Goal: Information Seeking & Learning: Learn about a topic

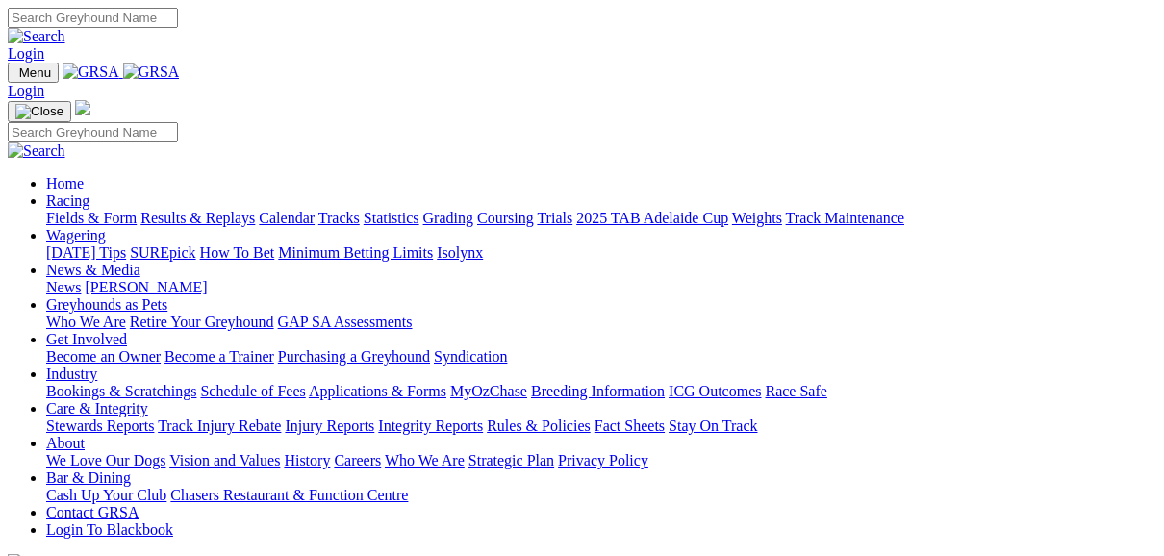
scroll to position [616, 0]
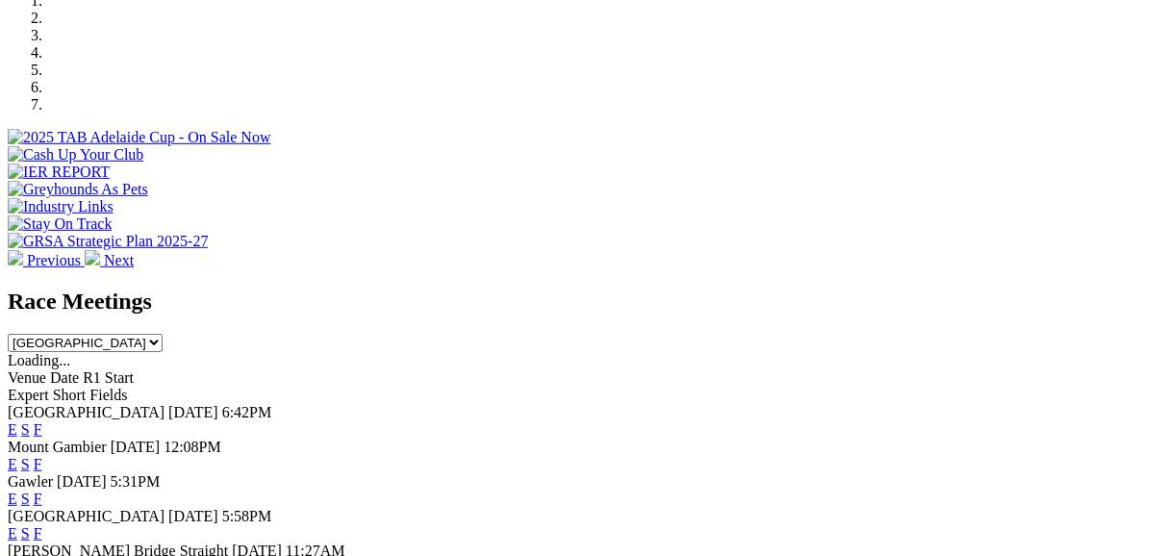
click at [17, 422] on link "E" at bounding box center [13, 430] width 10 height 16
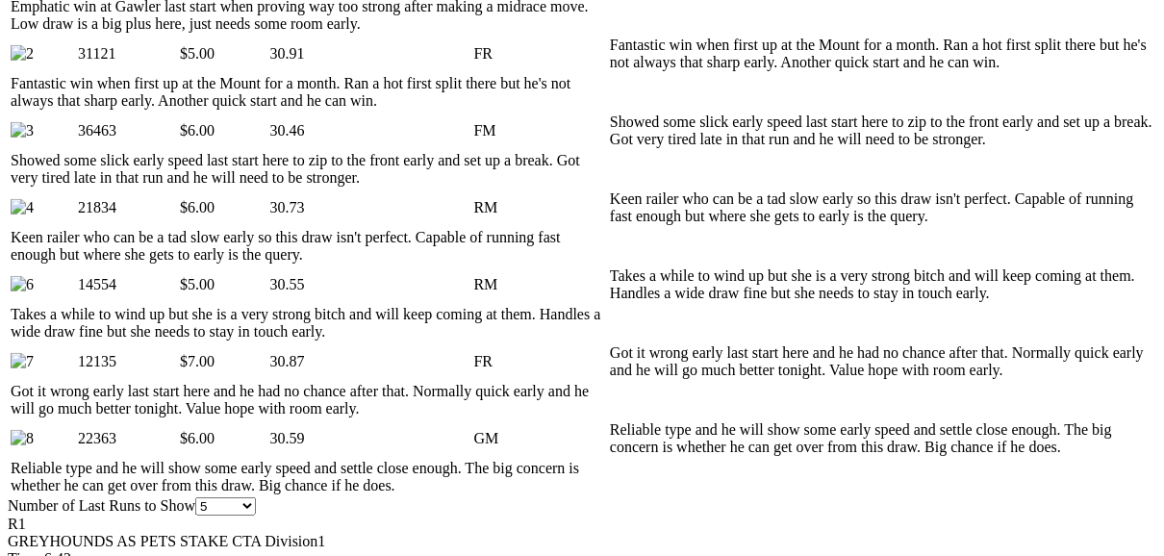
scroll to position [1155, 0]
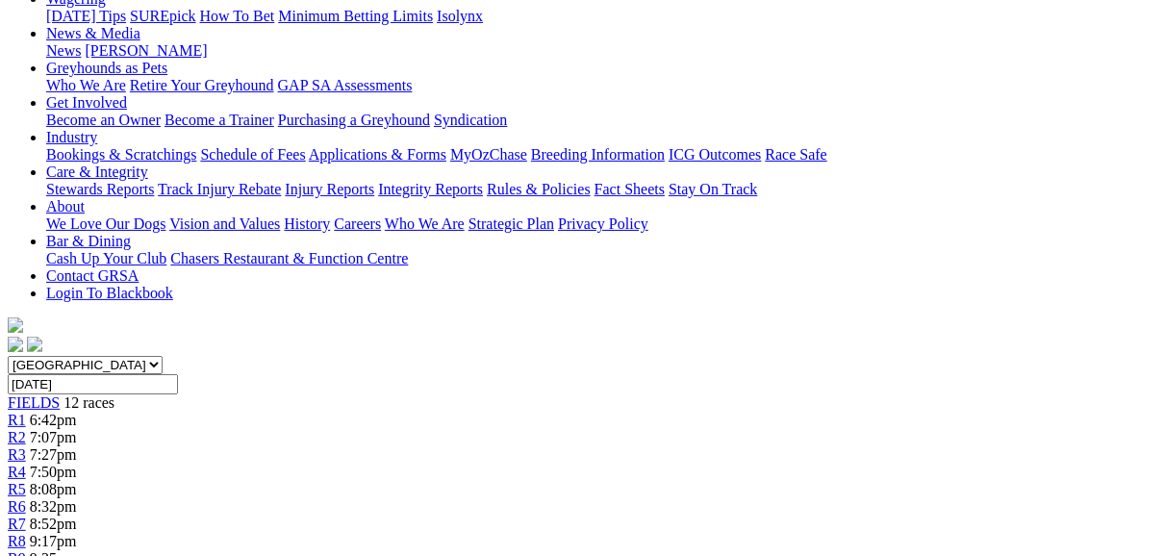
scroll to position [231, 0]
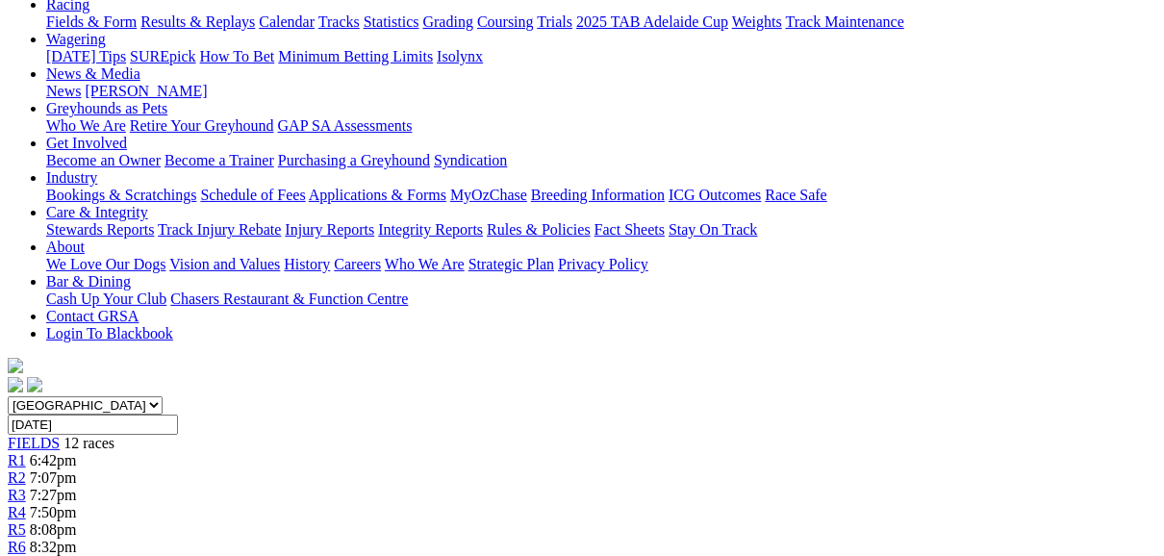
click at [26, 470] on link "R2" at bounding box center [17, 478] width 18 height 16
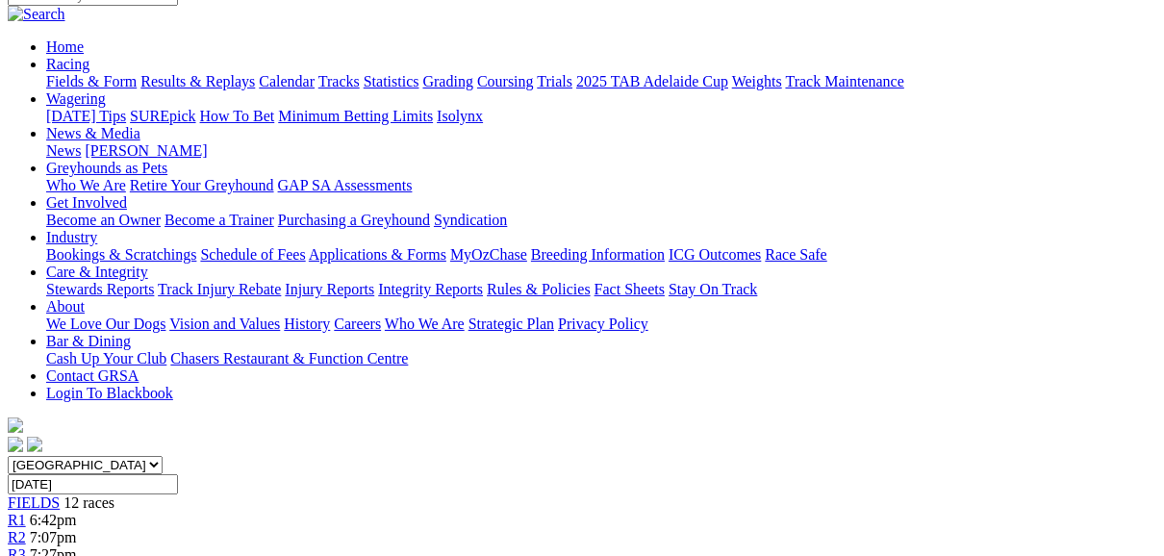
scroll to position [154, 0]
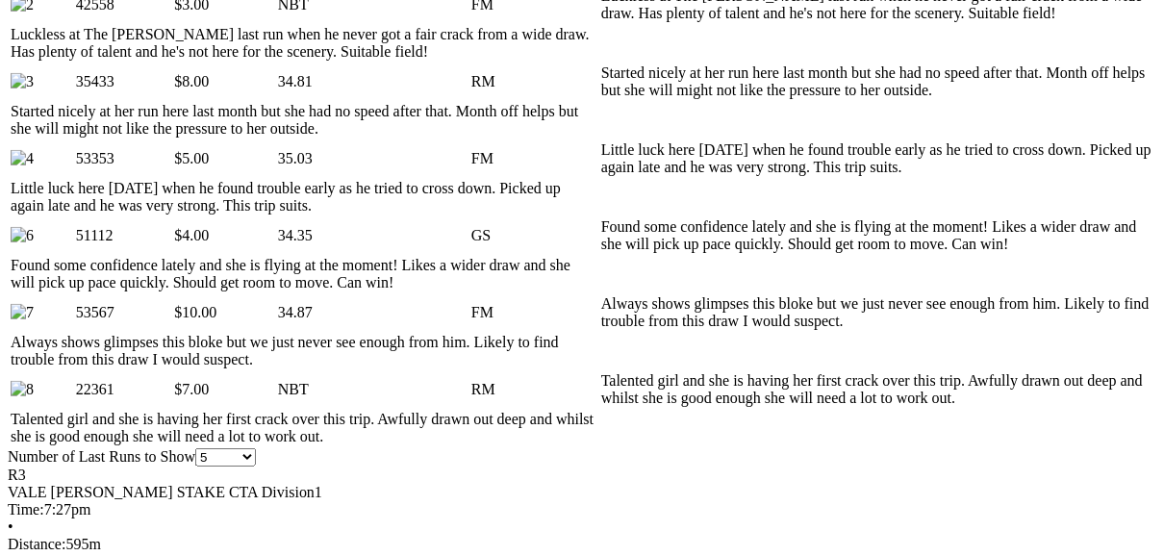
scroll to position [1155, 0]
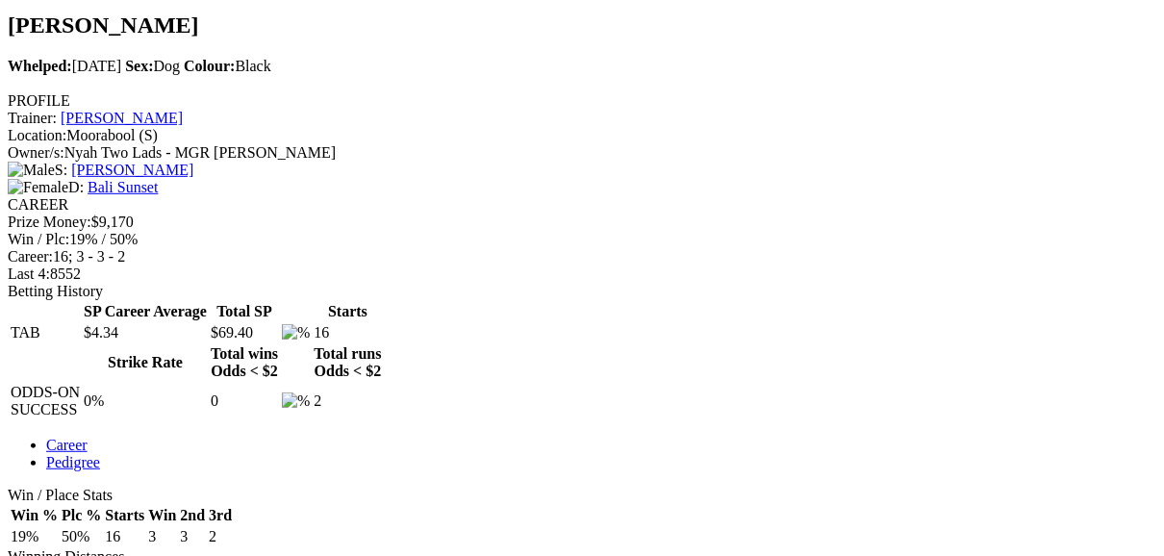
scroll to position [693, 0]
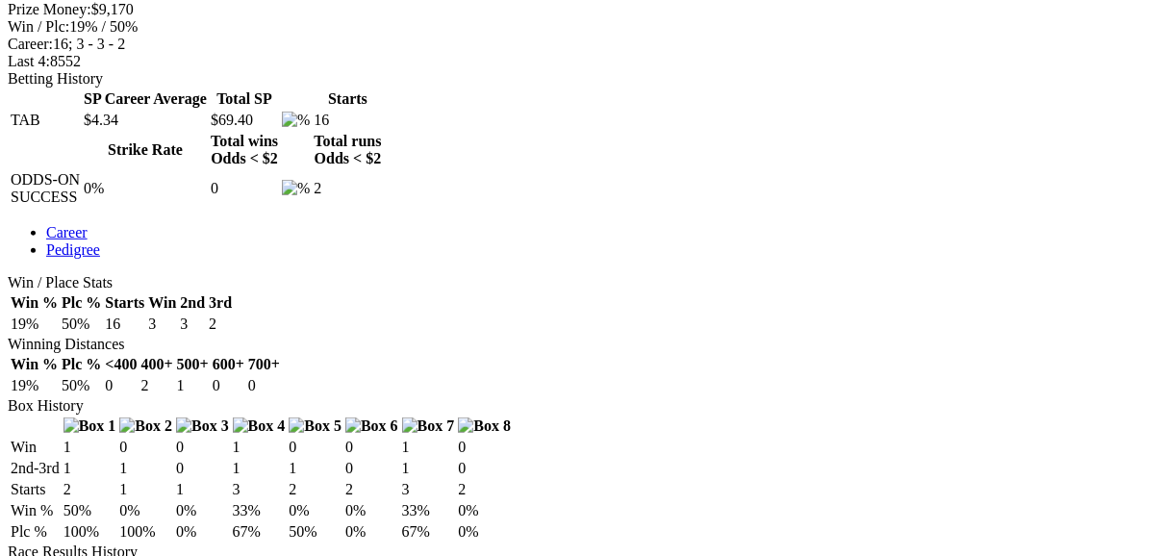
scroll to position [847, 0]
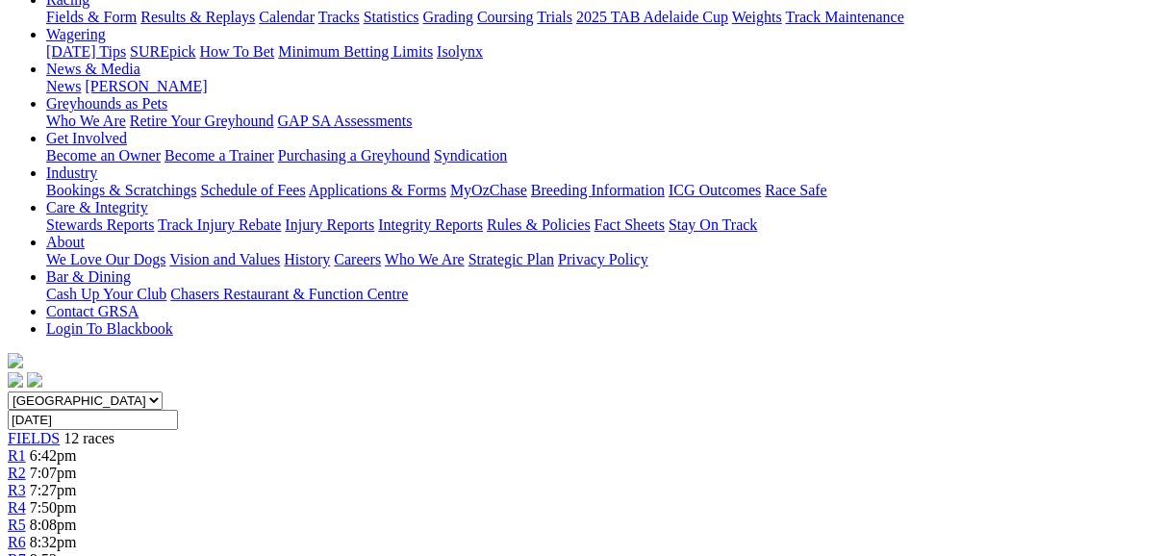
scroll to position [154, 0]
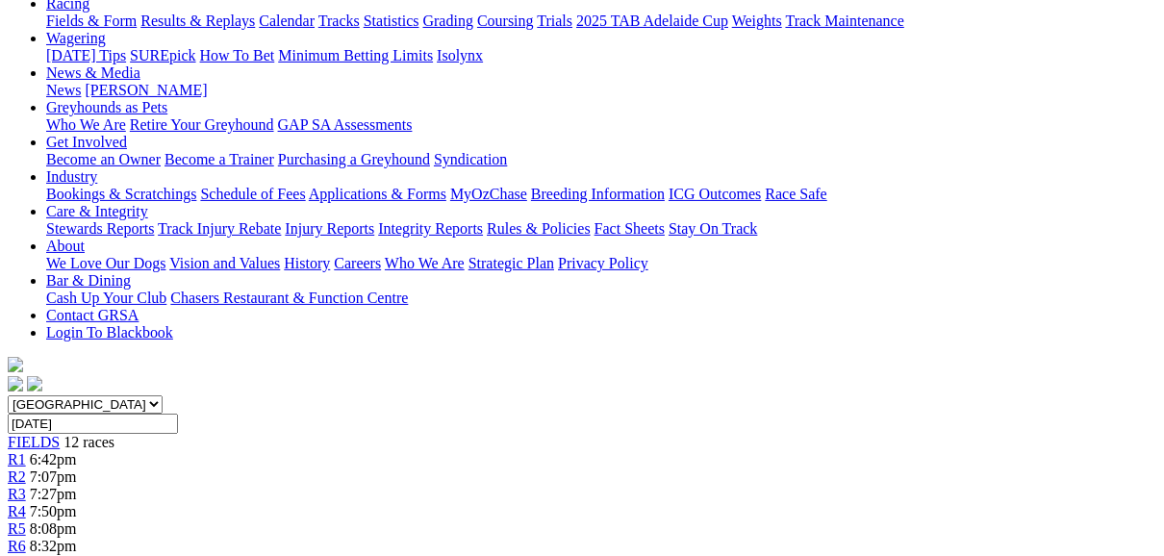
scroll to position [231, 0]
click at [26, 522] on span "R5" at bounding box center [17, 530] width 18 height 16
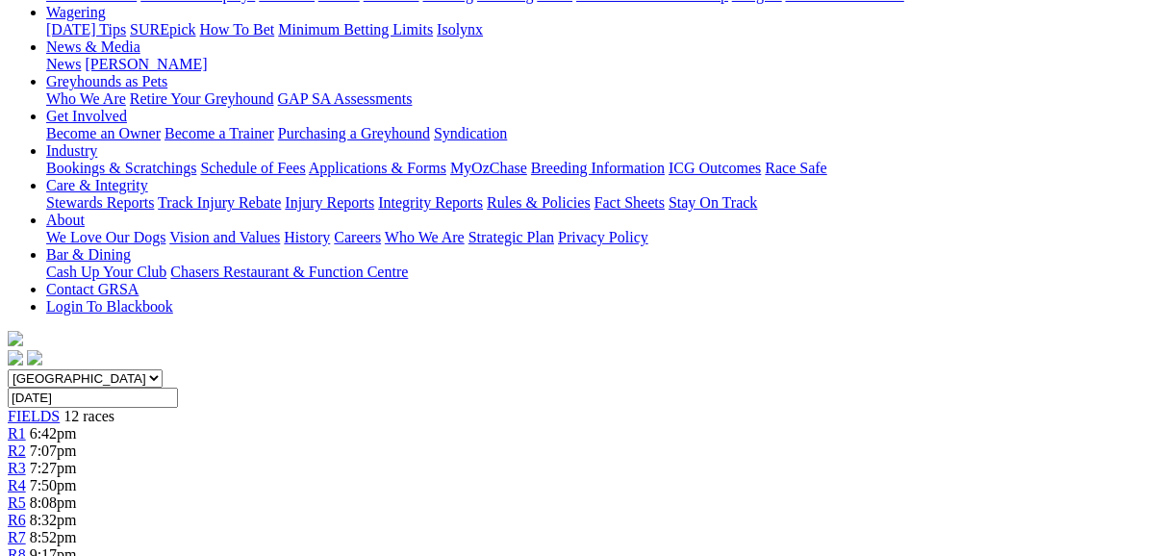
scroll to position [231, 0]
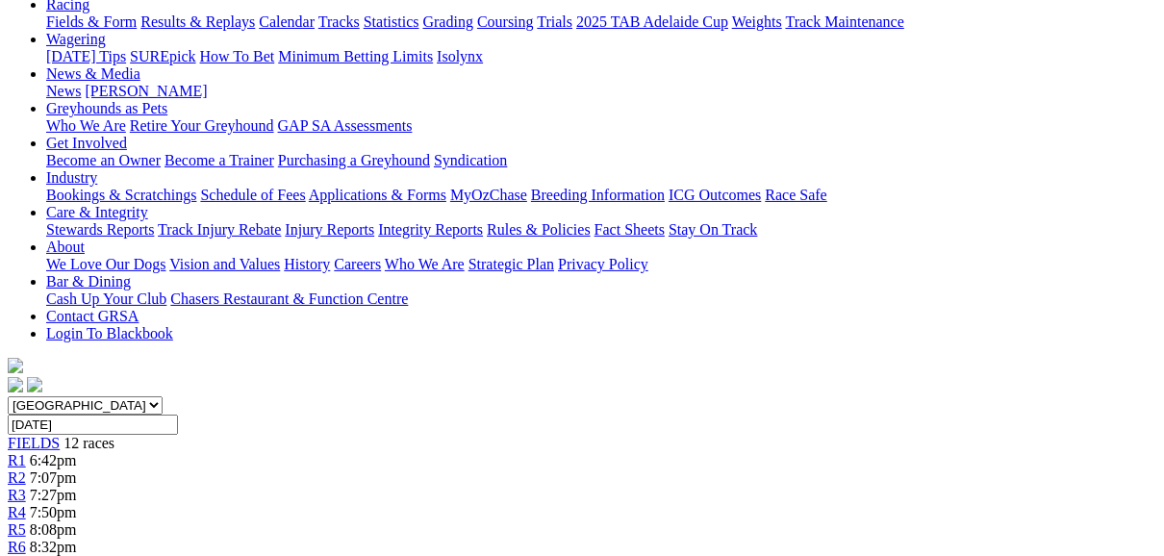
click at [26, 539] on span "R6" at bounding box center [17, 547] width 18 height 16
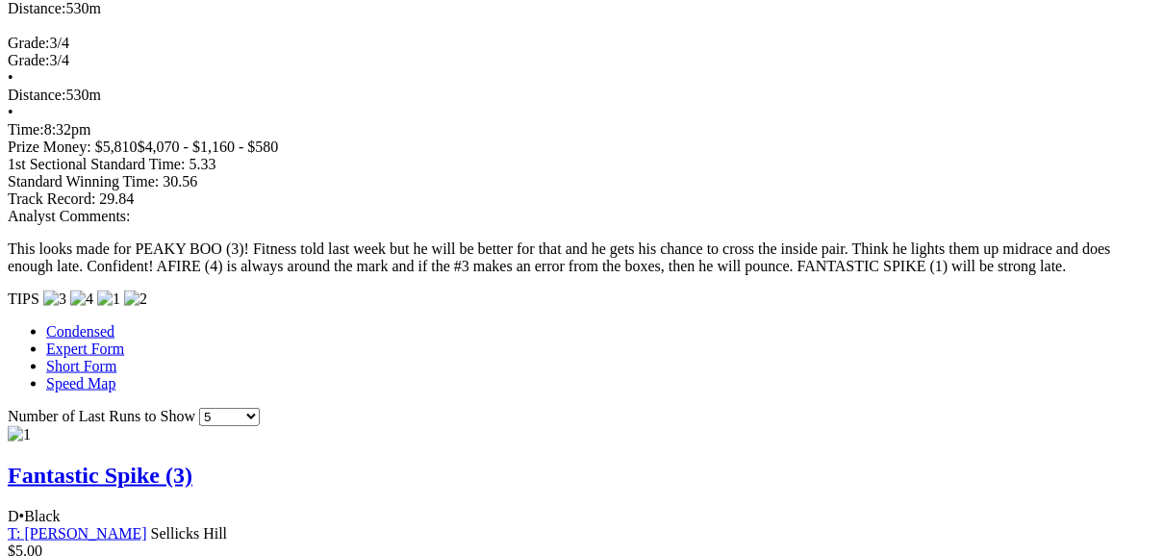
scroll to position [1694, 0]
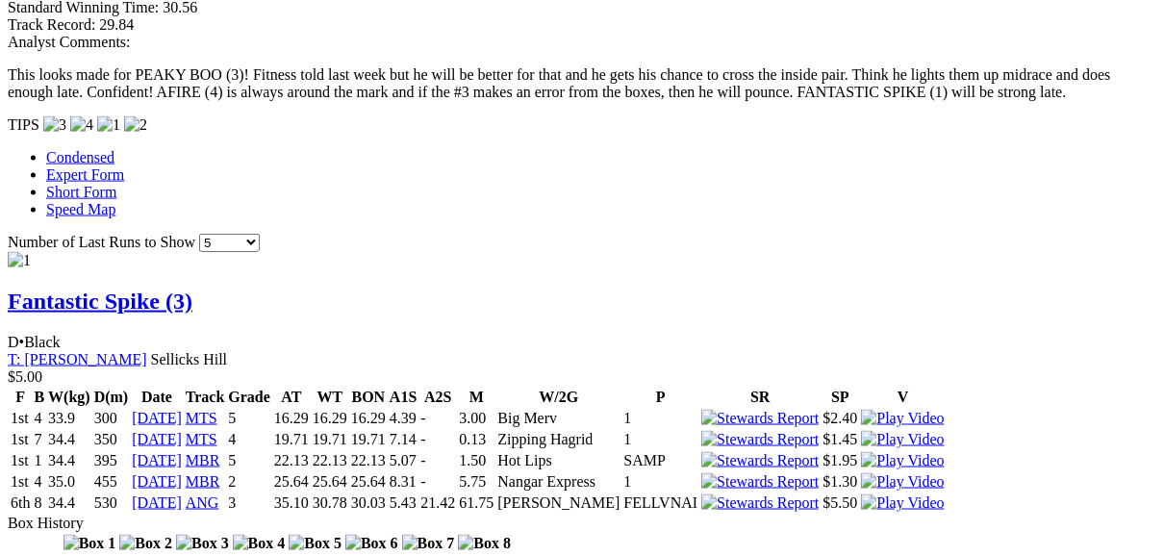
scroll to position [1848, 0]
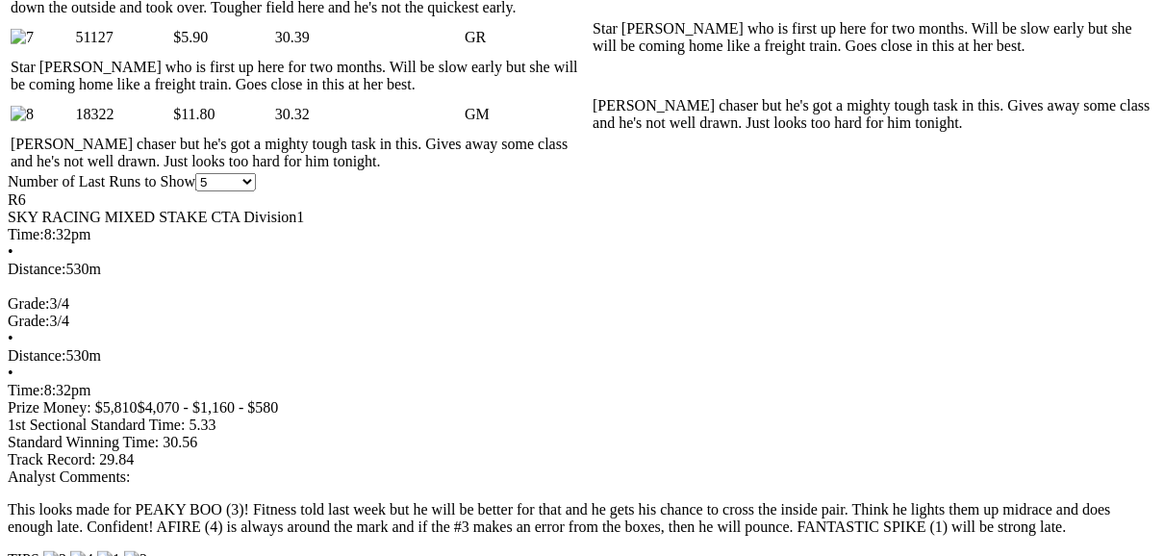
scroll to position [1463, 0]
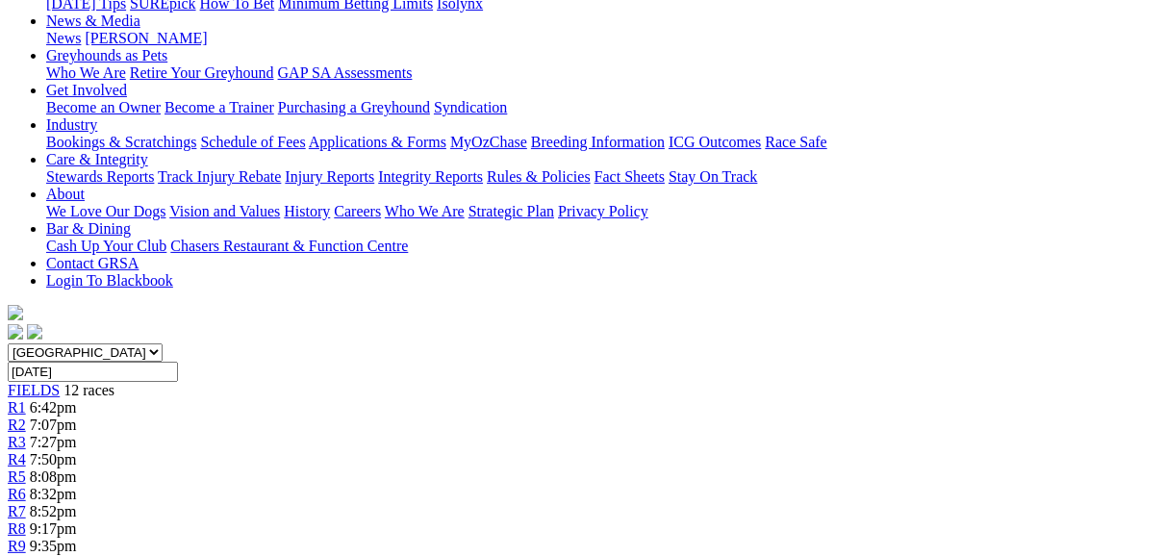
scroll to position [231, 0]
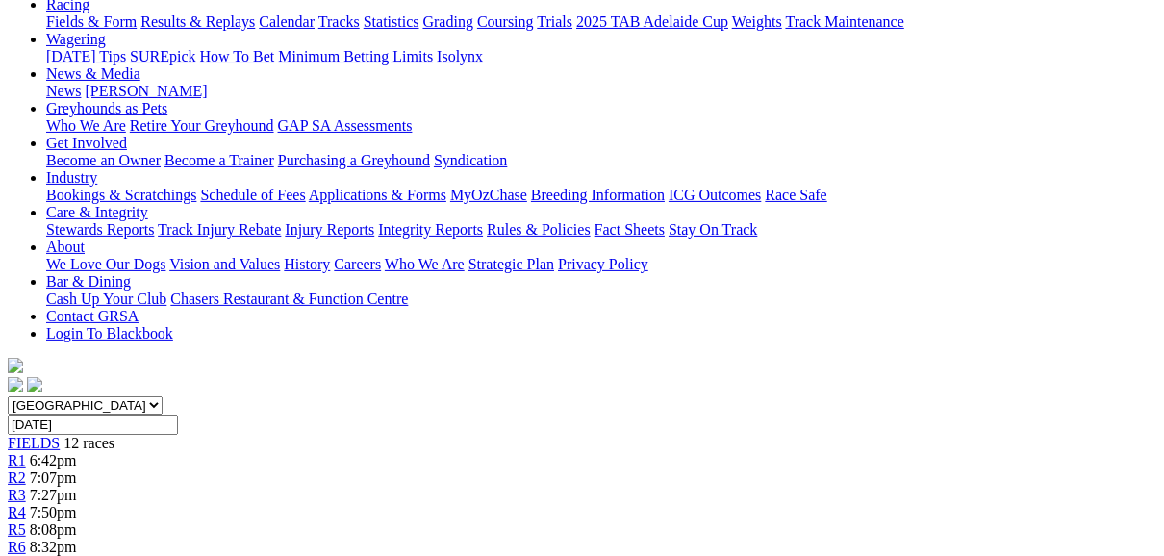
click at [26, 555] on span "R7" at bounding box center [17, 564] width 18 height 16
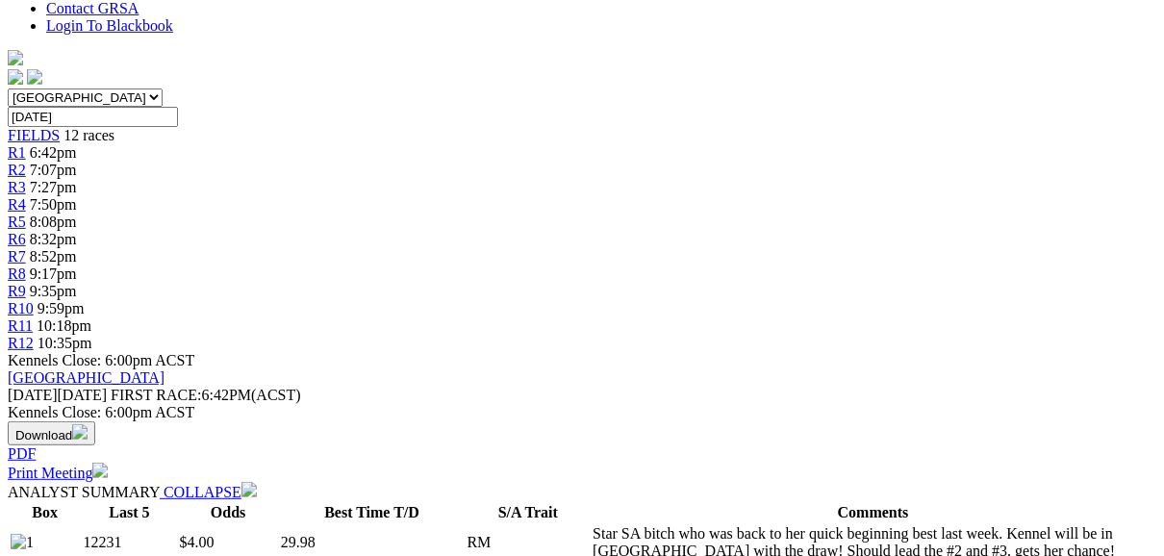
scroll to position [231, 0]
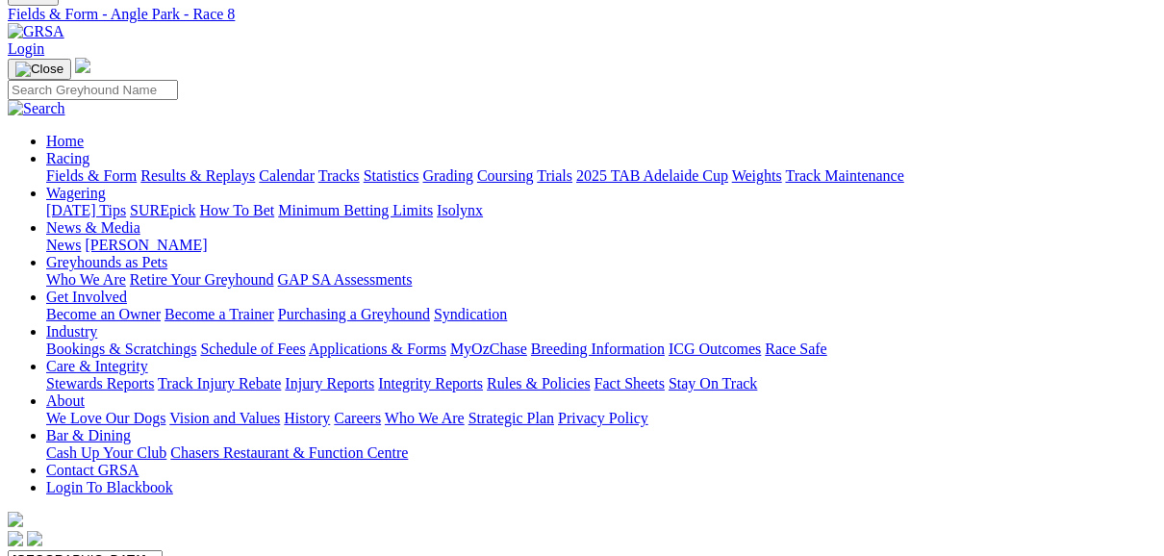
scroll to position [154, 0]
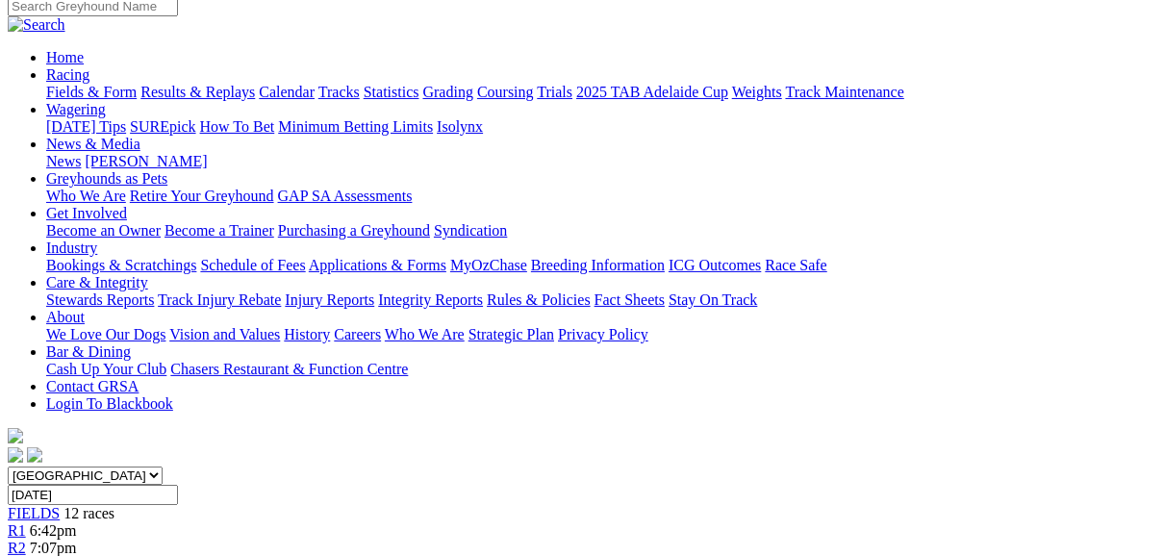
scroll to position [123, 0]
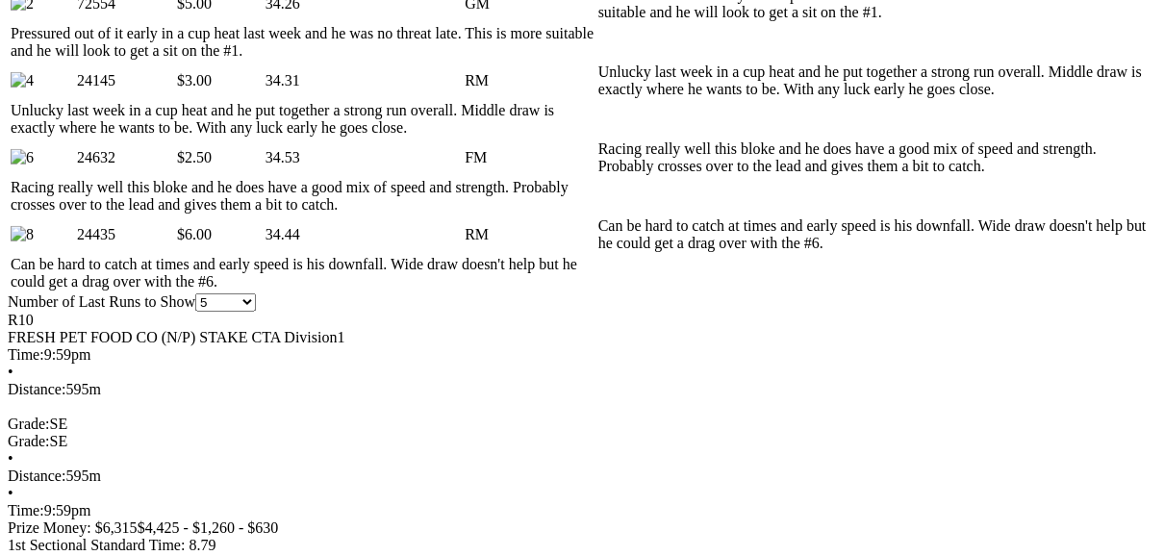
scroll to position [1232, 0]
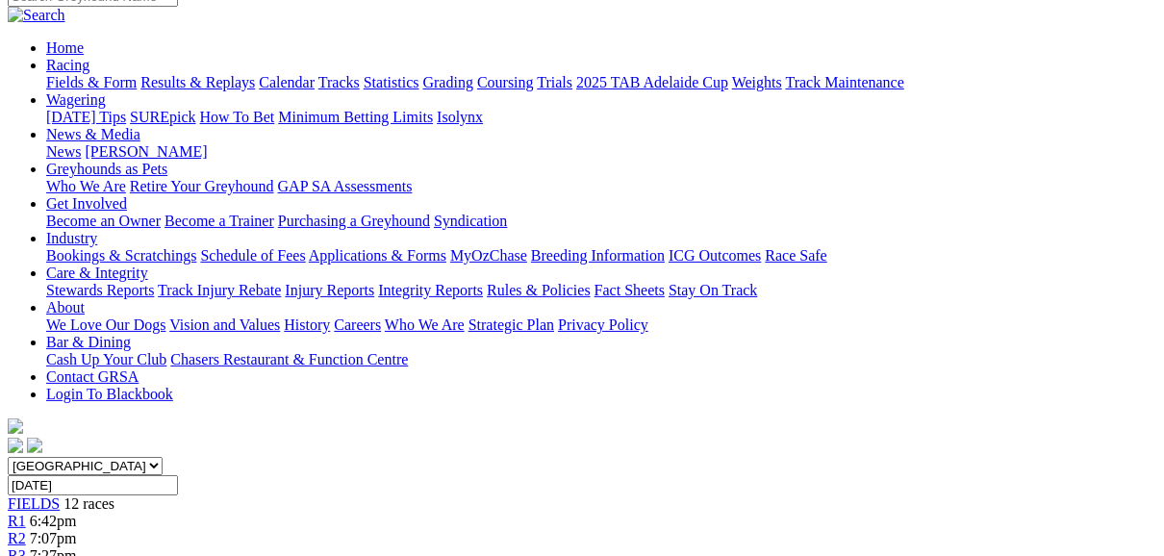
scroll to position [154, 0]
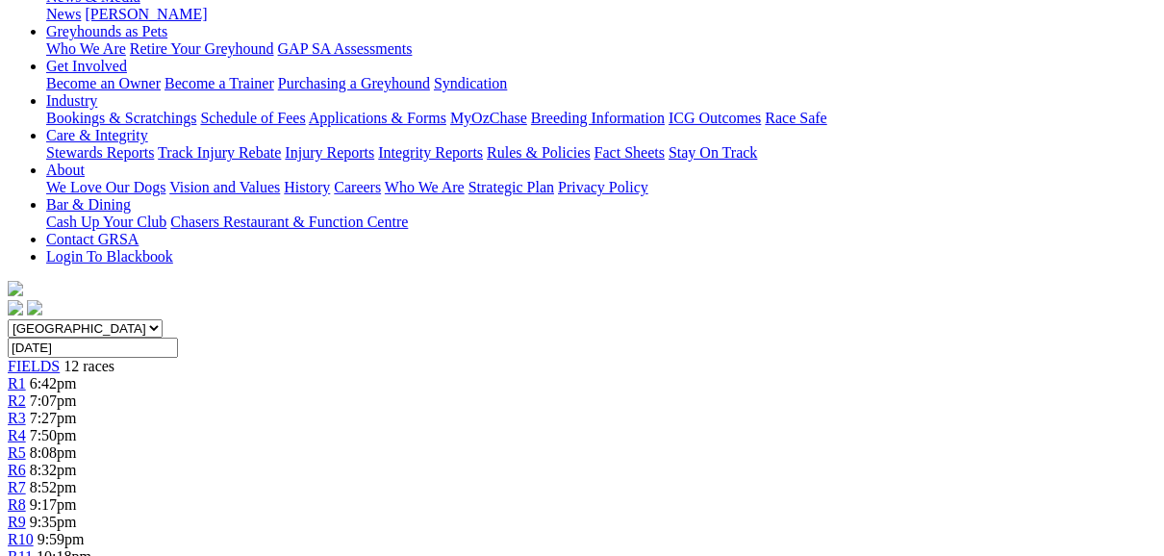
scroll to position [231, 0]
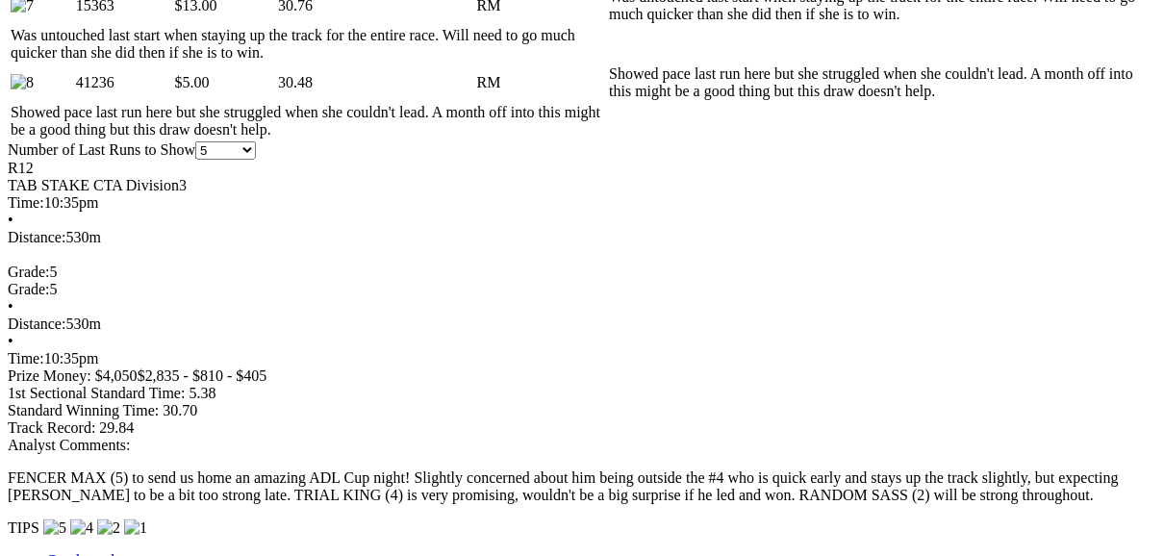
scroll to position [1386, 0]
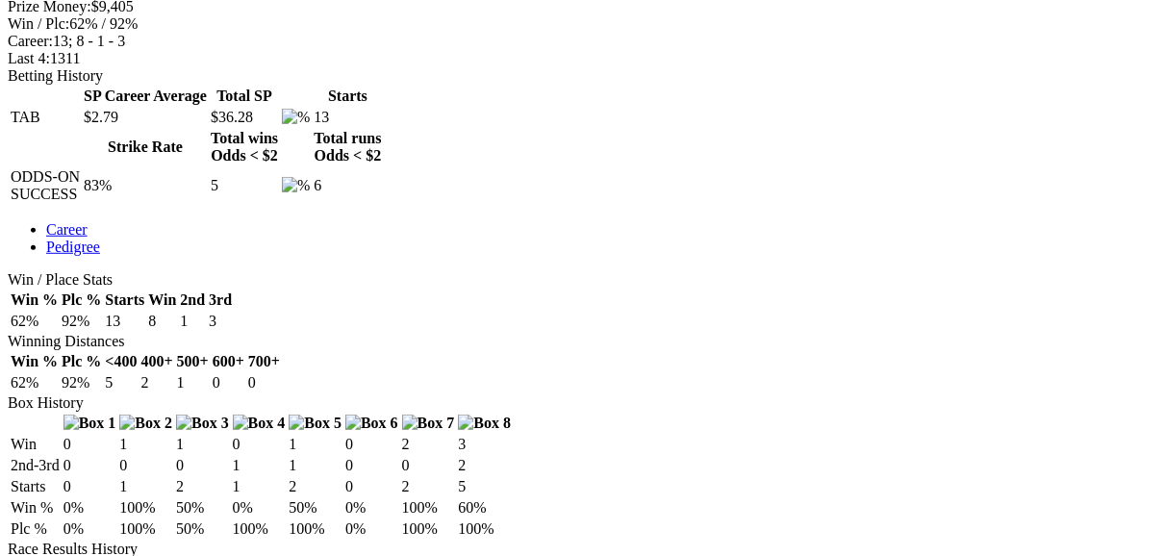
scroll to position [924, 0]
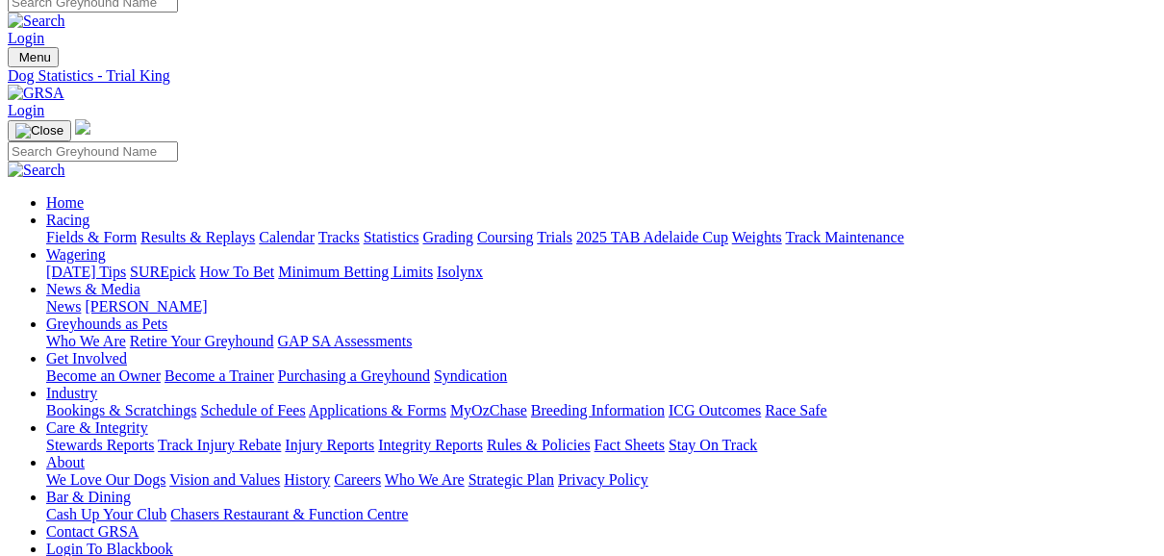
scroll to position [0, 0]
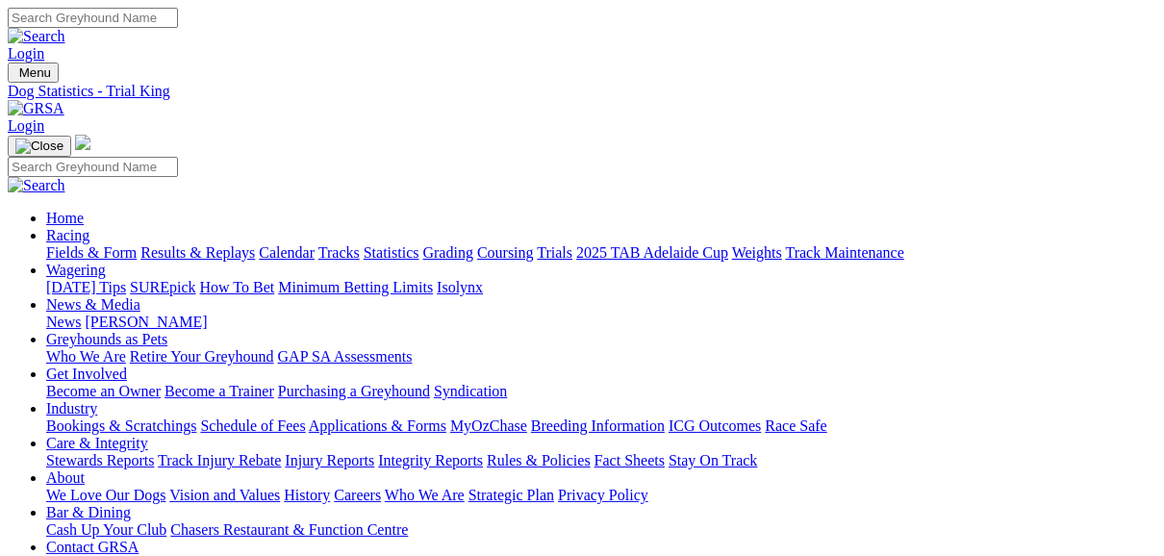
click at [104, 244] on link "Fields & Form" at bounding box center [91, 252] width 90 height 16
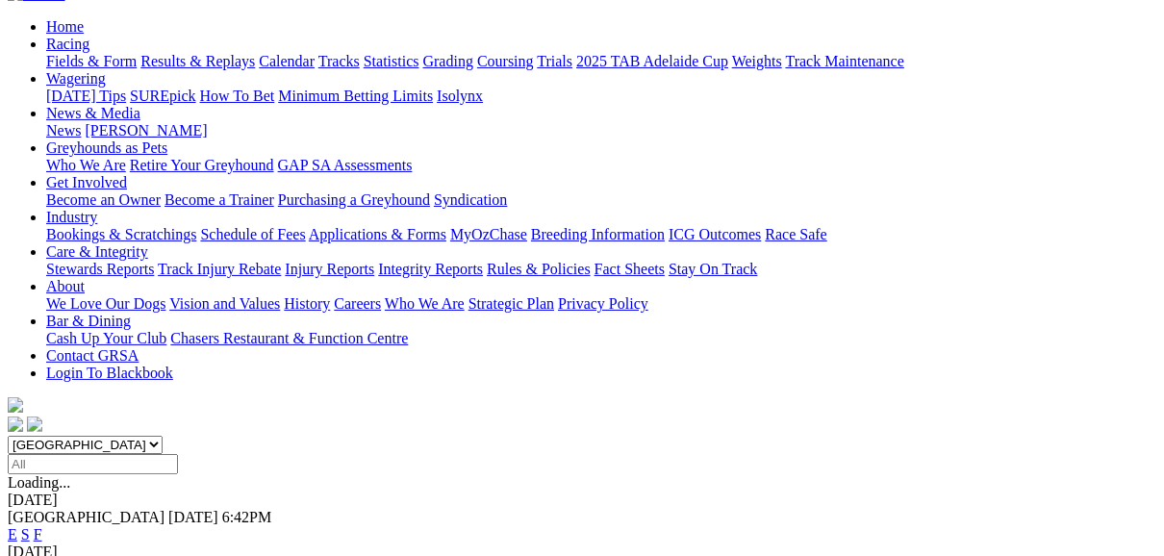
scroll to position [154, 0]
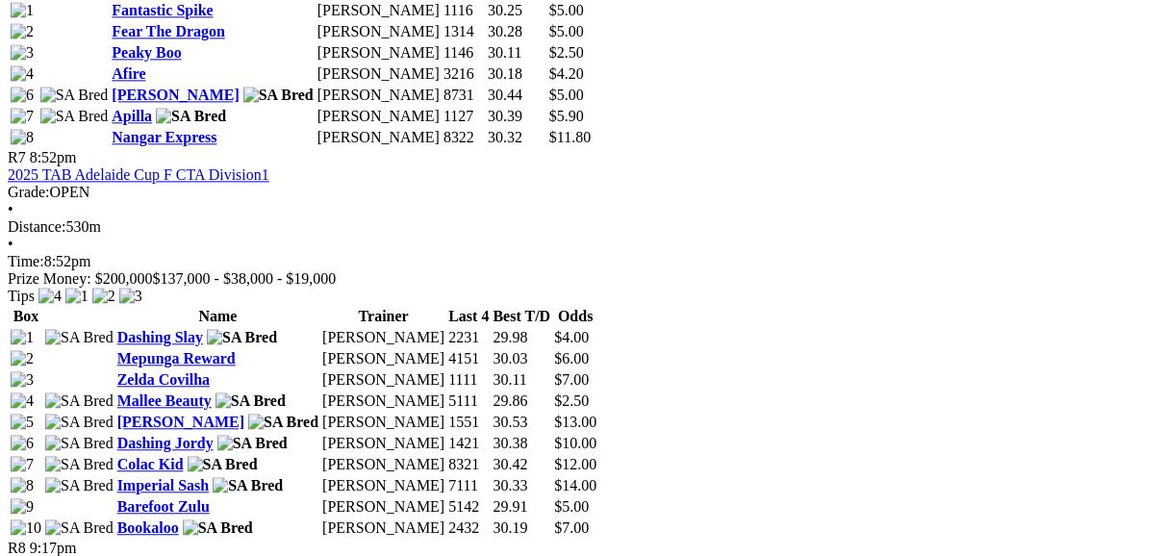
scroll to position [3002, 0]
